Goal: Feedback & Contribution: Leave review/rating

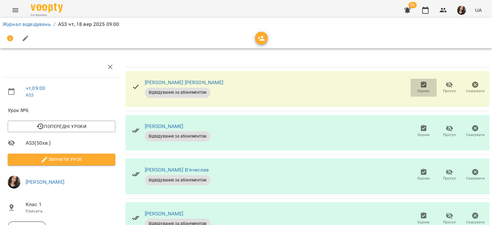
click at [422, 86] on icon "button" at bounding box center [424, 85] width 8 height 8
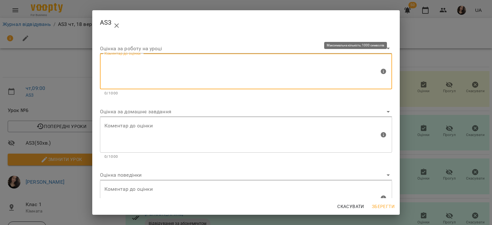
click at [166, 66] on textarea at bounding box center [241, 72] width 275 height 24
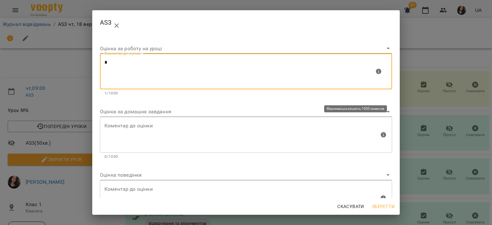
type textarea "*"
click at [126, 126] on textarea at bounding box center [241, 135] width 275 height 24
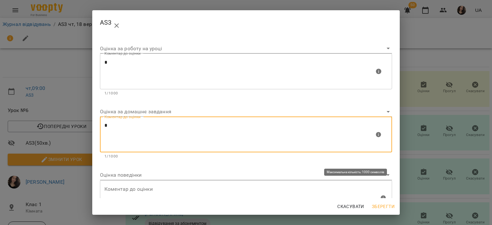
type textarea "*"
click at [123, 190] on textarea at bounding box center [241, 198] width 275 height 24
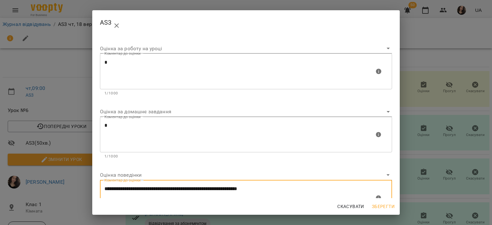
type textarea "**********"
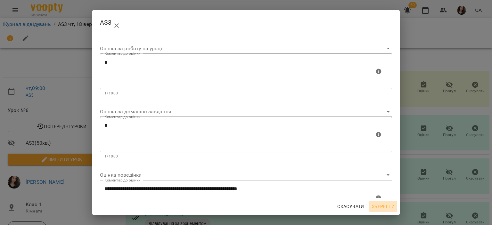
click at [387, 203] on span "Зберегти" at bounding box center [383, 207] width 23 height 8
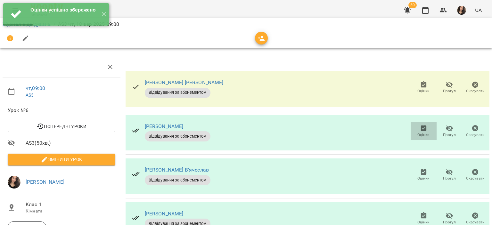
click at [414, 131] on span "Оцінки" at bounding box center [423, 131] width 18 height 13
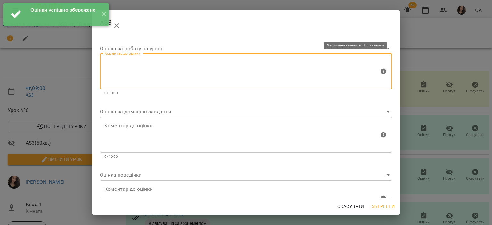
click at [119, 78] on textarea at bounding box center [241, 72] width 275 height 24
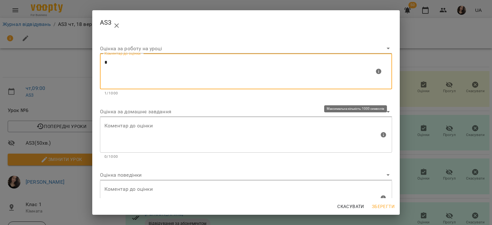
type textarea "*"
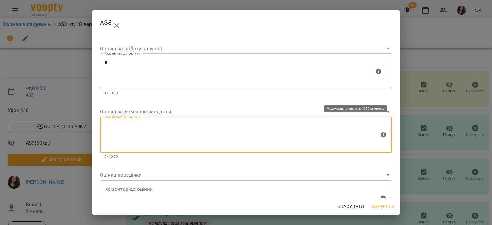
click at [130, 133] on textarea at bounding box center [241, 135] width 275 height 24
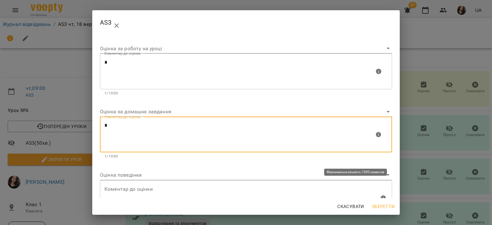
type textarea "*"
click at [172, 190] on textarea at bounding box center [241, 198] width 275 height 24
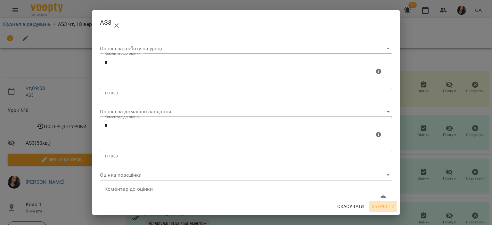
click at [387, 201] on button "Зберегти" at bounding box center [383, 207] width 28 height 12
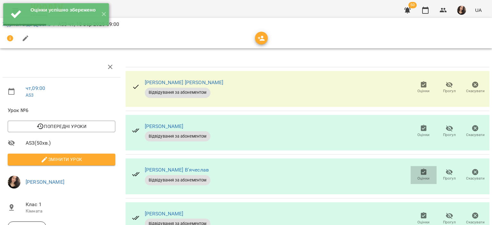
click at [422, 176] on span "Оцінки" at bounding box center [423, 178] width 12 height 5
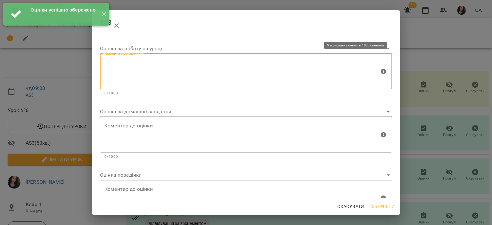
click at [185, 67] on textarea at bounding box center [241, 72] width 275 height 24
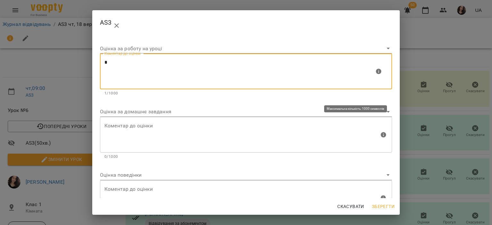
type textarea "*"
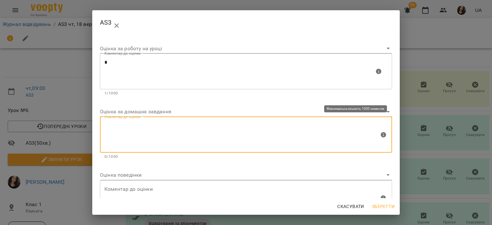
click at [127, 131] on textarea at bounding box center [241, 135] width 275 height 24
type textarea "*"
click at [381, 207] on span "Зберегти" at bounding box center [383, 207] width 23 height 8
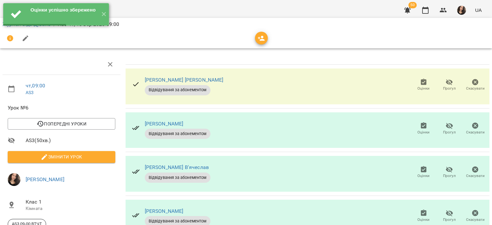
scroll to position [52, 0]
click at [421, 210] on icon "button" at bounding box center [424, 213] width 6 height 6
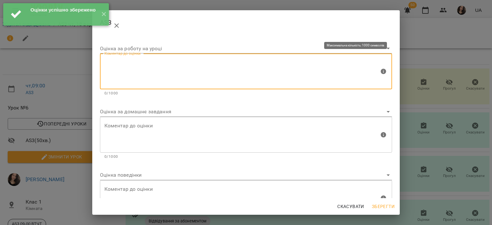
click at [144, 71] on textarea at bounding box center [241, 72] width 275 height 24
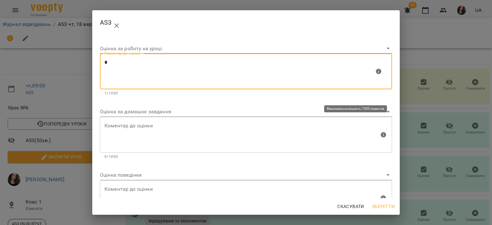
type textarea "*"
click at [127, 140] on textarea at bounding box center [241, 135] width 275 height 24
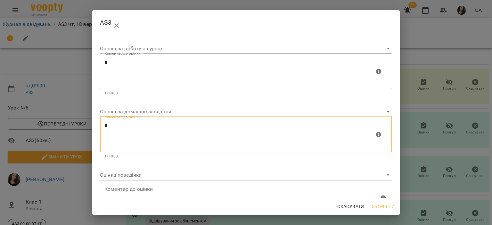
type textarea "*"
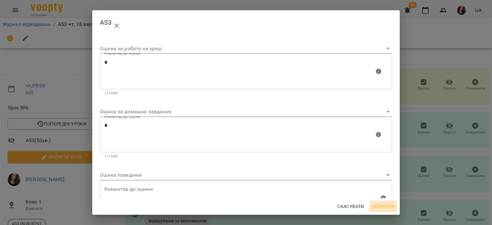
click at [384, 208] on span "Зберегти" at bounding box center [383, 207] width 23 height 8
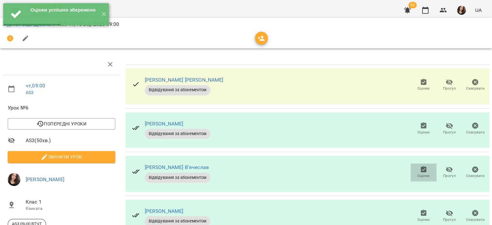
click at [414, 166] on span "Оцінки" at bounding box center [423, 172] width 18 height 13
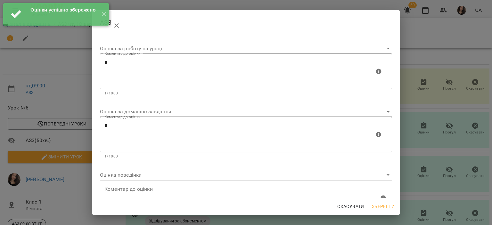
click at [421, 29] on div "AS3 Оцінка за роботу на уроці [PERSON_NAME] до оцінки * Коментар до оцінки 1/10…" at bounding box center [246, 112] width 492 height 225
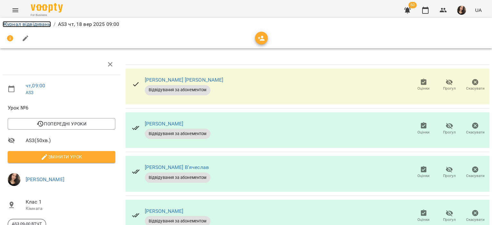
click at [34, 22] on link "Журнал відвідувань" at bounding box center [27, 24] width 48 height 6
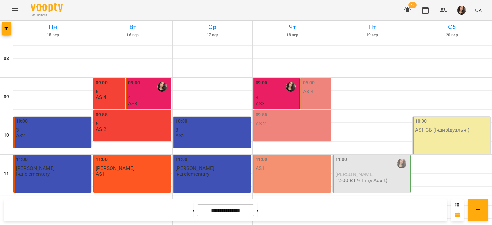
click at [366, 9] on div "For Business 50 UA" at bounding box center [246, 10] width 492 height 20
click at [14, 14] on icon "Menu" at bounding box center [16, 10] width 8 height 8
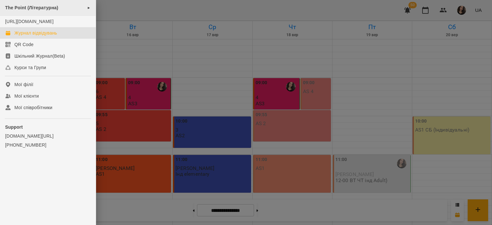
click at [48, 4] on div "The Point (Літературна) ►" at bounding box center [48, 8] width 96 height 16
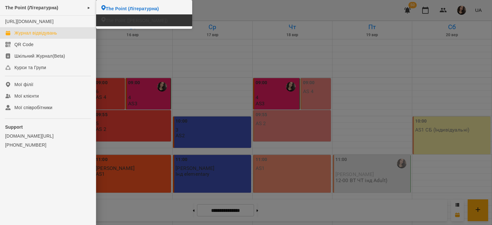
click at [118, 20] on span "The Point ([PERSON_NAME])" at bounding box center [137, 20] width 62 height 6
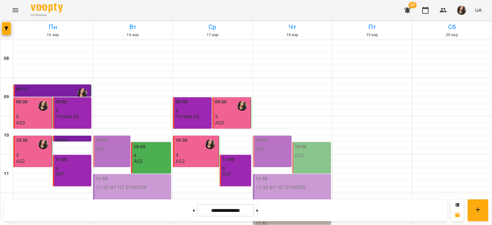
scroll to position [304, 0]
click at [258, 214] on button at bounding box center [258, 210] width 2 height 14
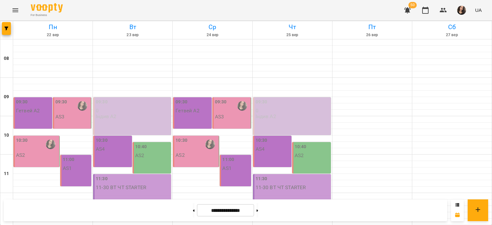
scroll to position [0, 0]
click at [193, 211] on button at bounding box center [194, 210] width 2 height 14
type input "**********"
